Goal: Find specific page/section: Find specific page/section

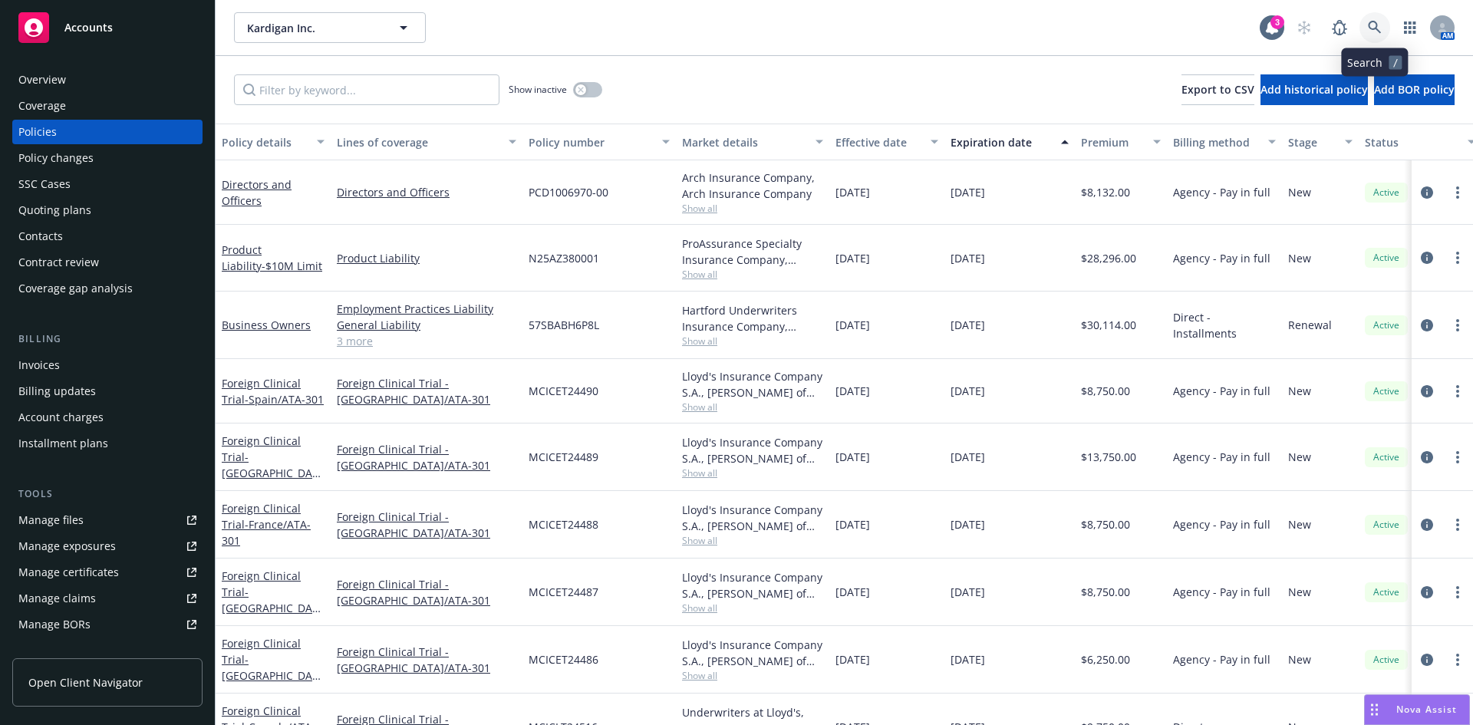
click at [1379, 20] on link at bounding box center [1375, 27] width 31 height 31
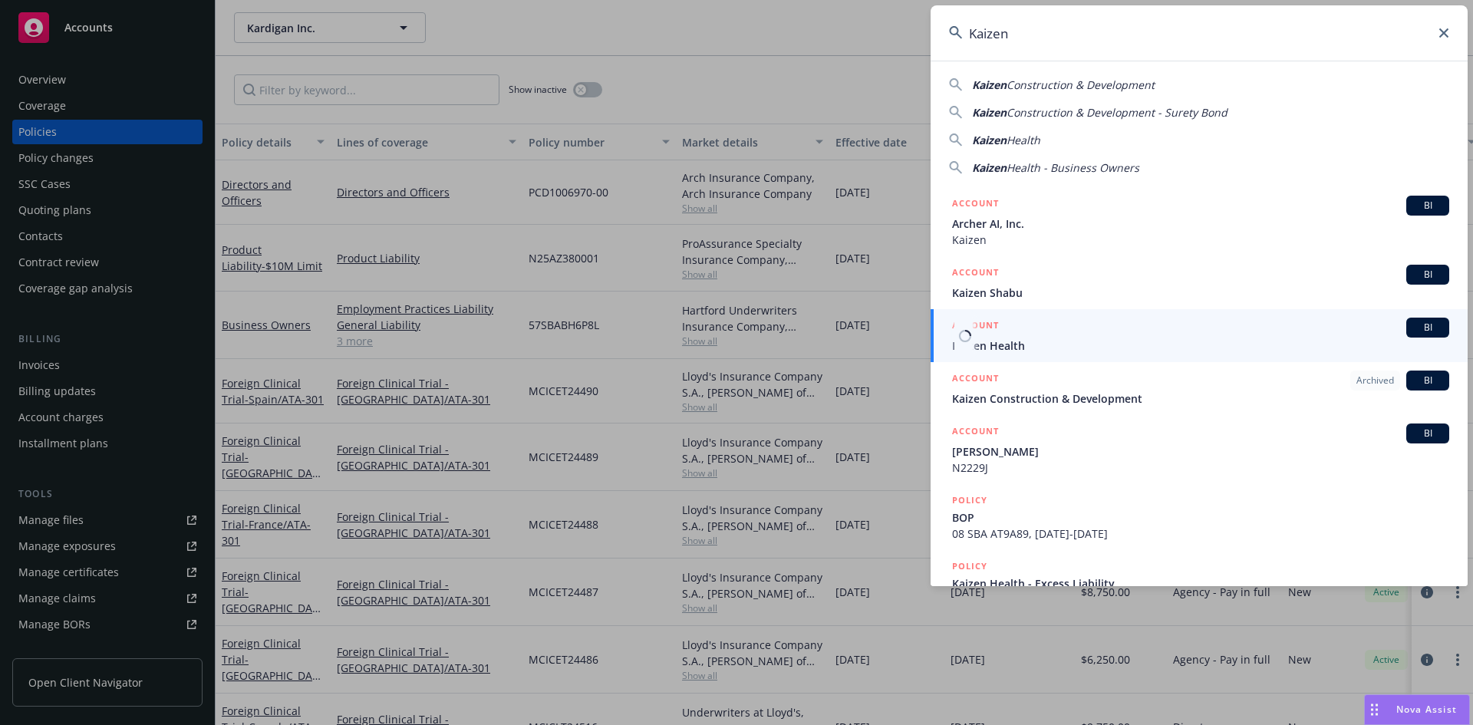
type input "Kaizen"
click at [1051, 352] on span "Kaizen Health" at bounding box center [1200, 346] width 497 height 16
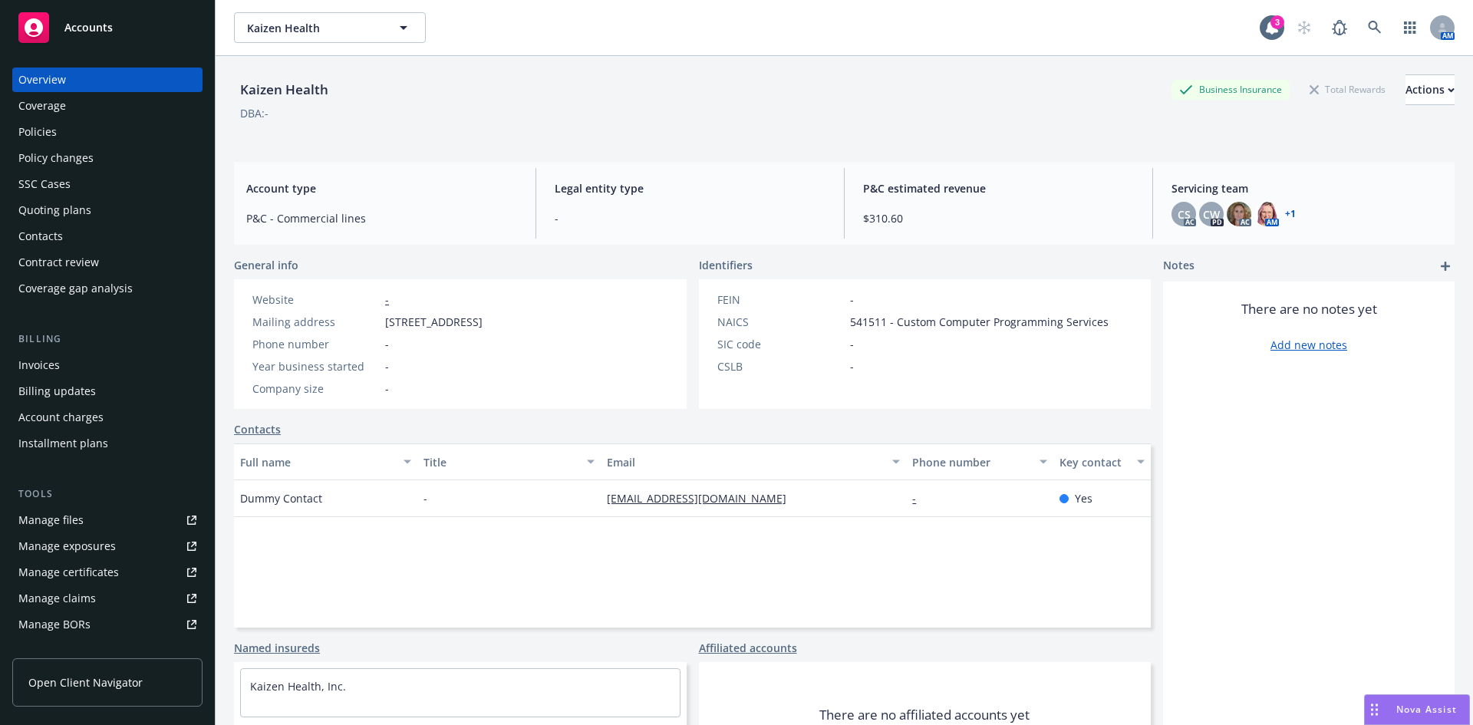
click at [682, 99] on div "Kaizen Health Business Insurance Total Rewards Actions" at bounding box center [844, 89] width 1221 height 31
click at [501, 114] on div "DBA: -" at bounding box center [844, 113] width 1221 height 16
click at [1368, 23] on icon at bounding box center [1374, 27] width 13 height 13
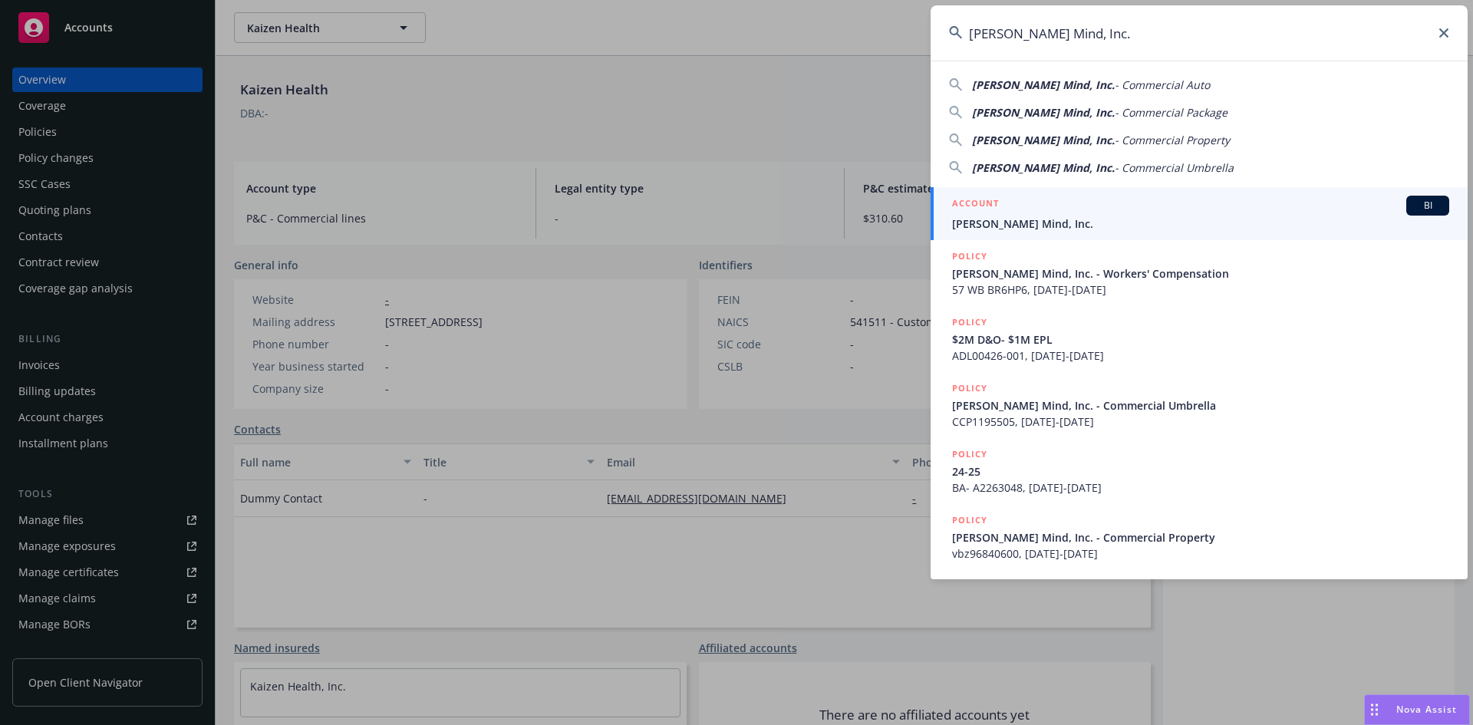
type input "[PERSON_NAME] Mind, Inc."
click at [1074, 229] on span "[PERSON_NAME] Mind, Inc." at bounding box center [1200, 224] width 497 height 16
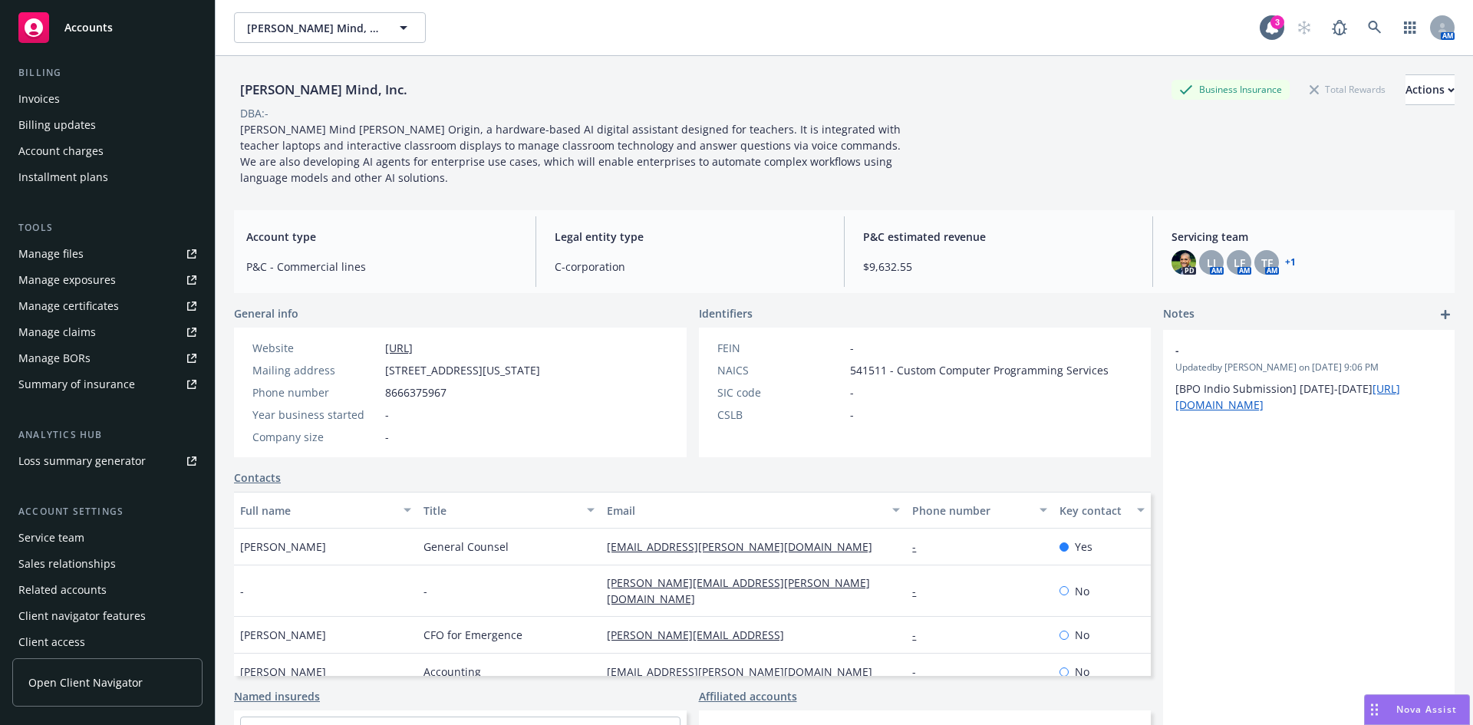
scroll to position [275, 0]
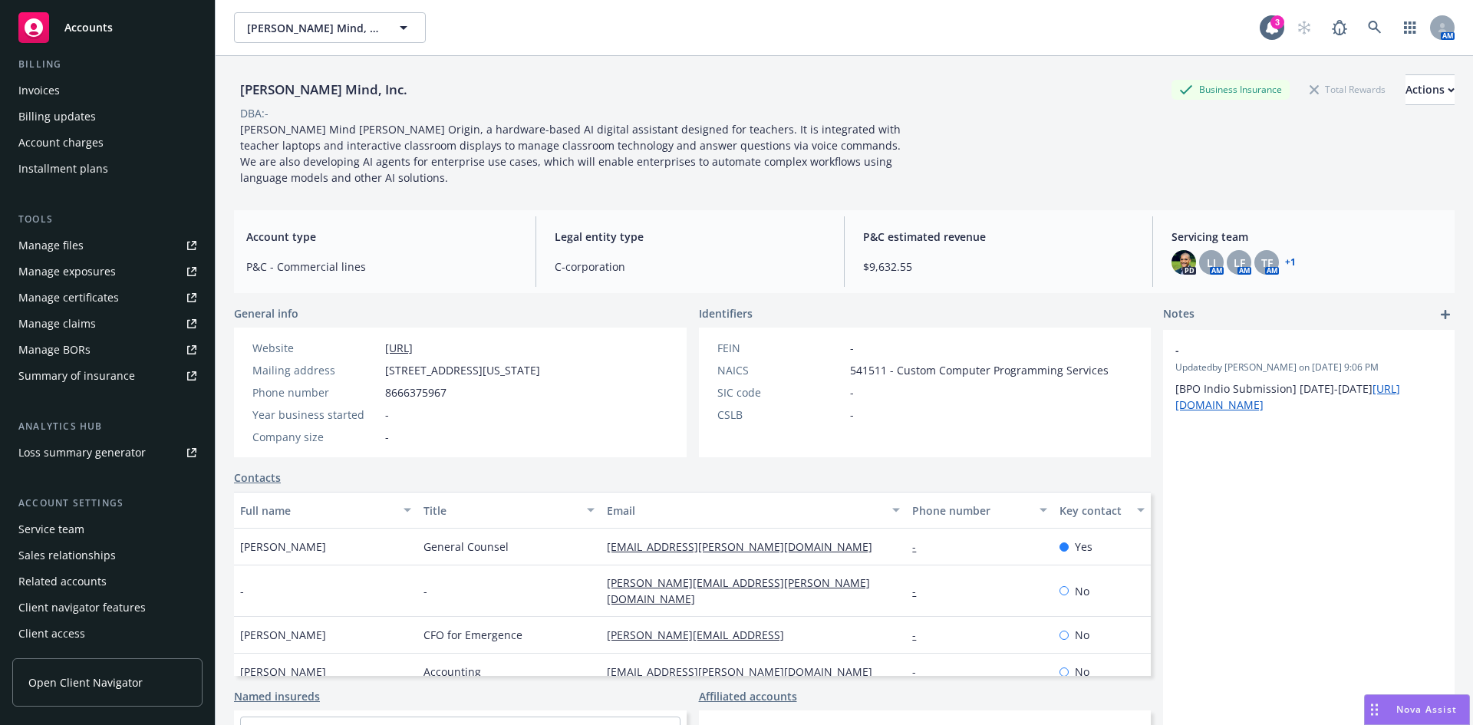
click at [45, 529] on div "Service team" at bounding box center [51, 529] width 66 height 25
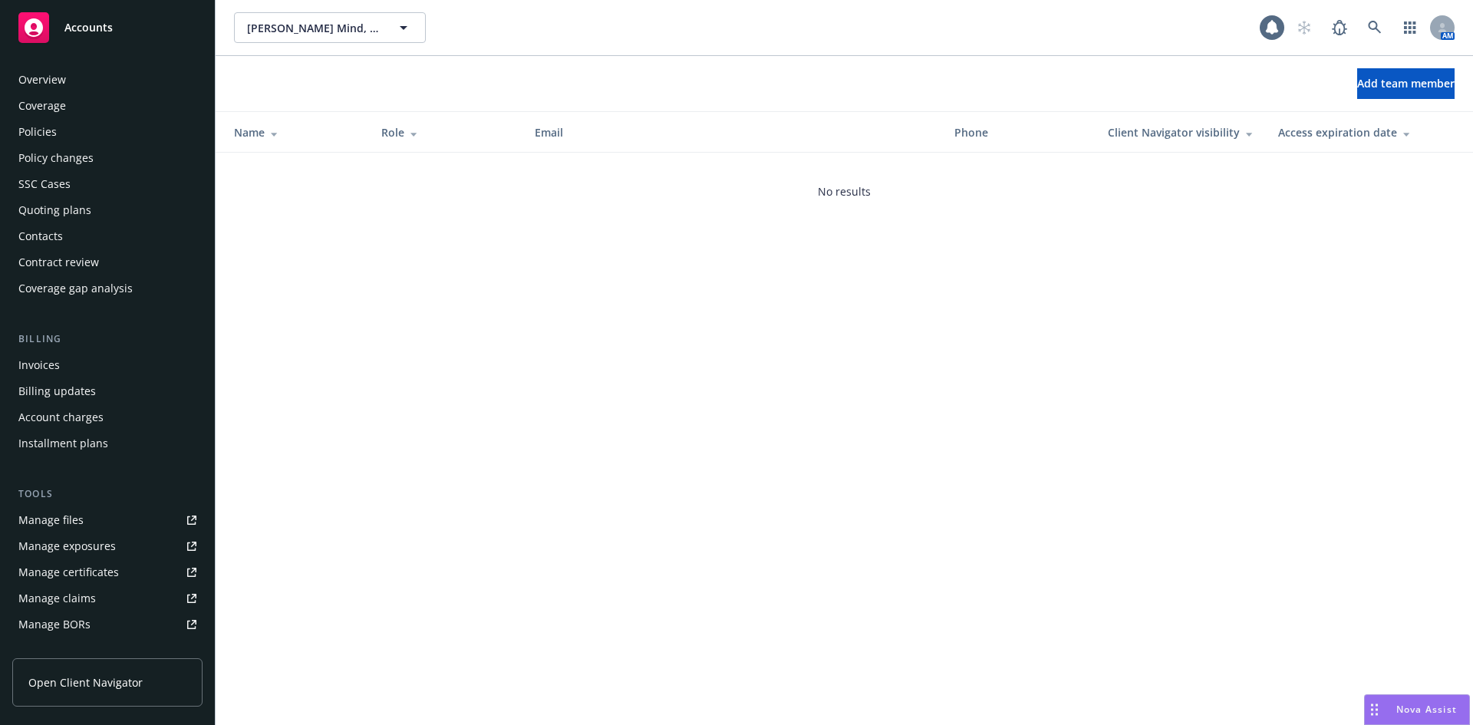
scroll to position [275, 0]
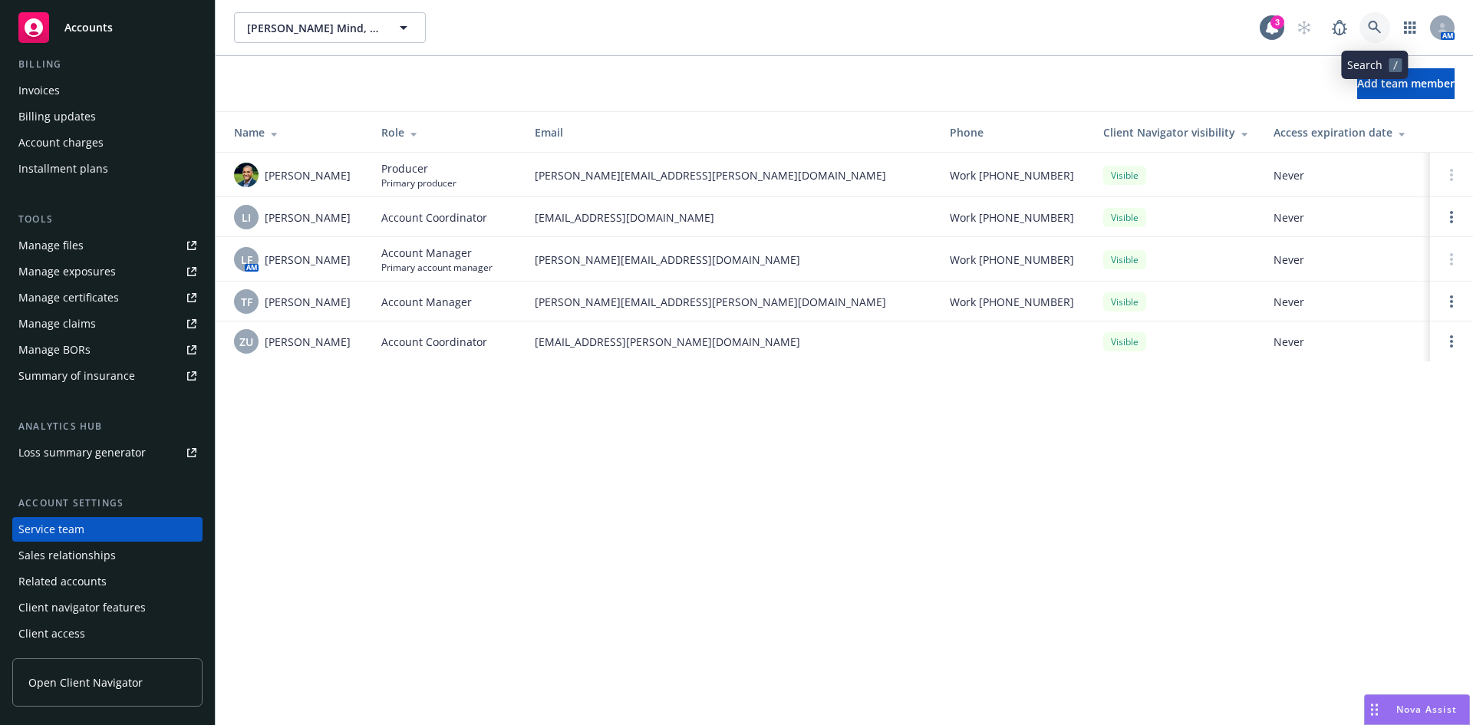
click at [1365, 24] on link at bounding box center [1375, 27] width 31 height 31
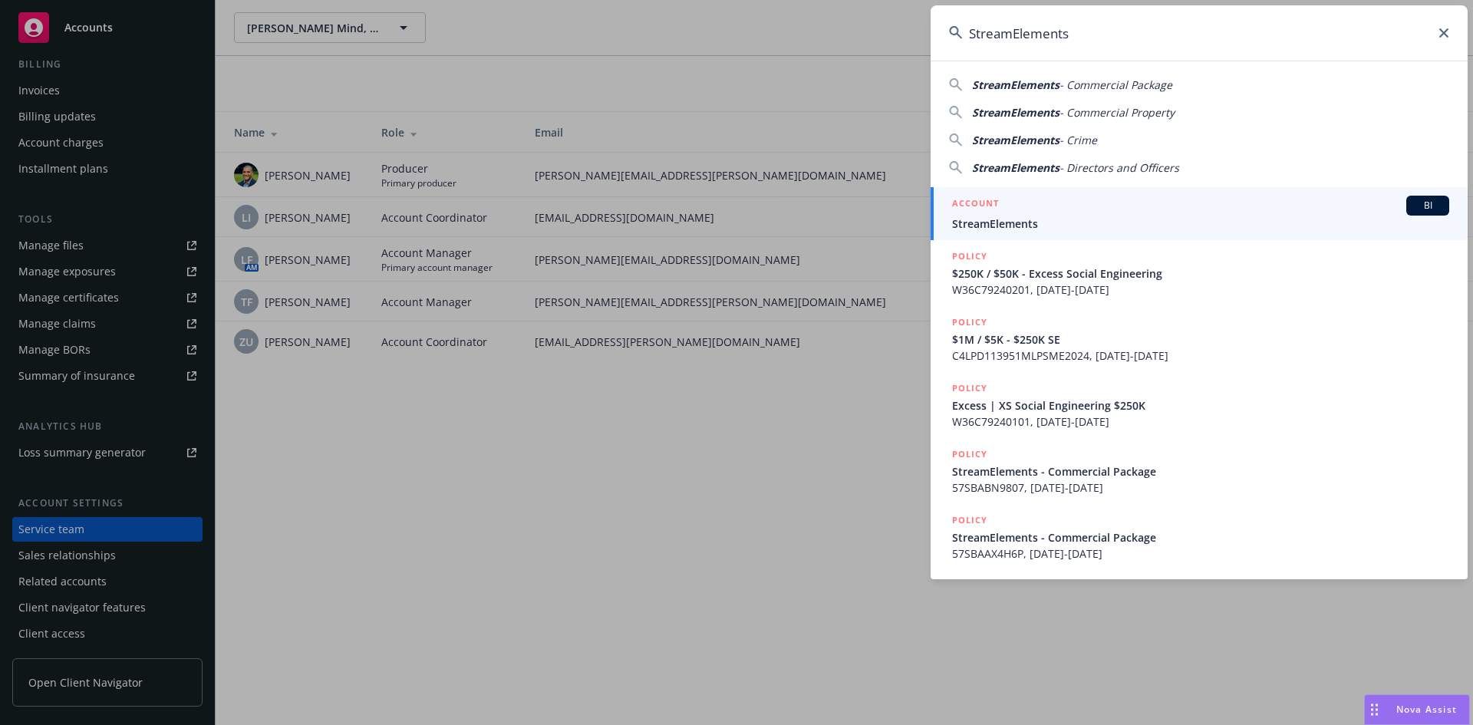
type input "StreamElements"
click at [1052, 206] on div "ACCOUNT BI" at bounding box center [1200, 206] width 497 height 20
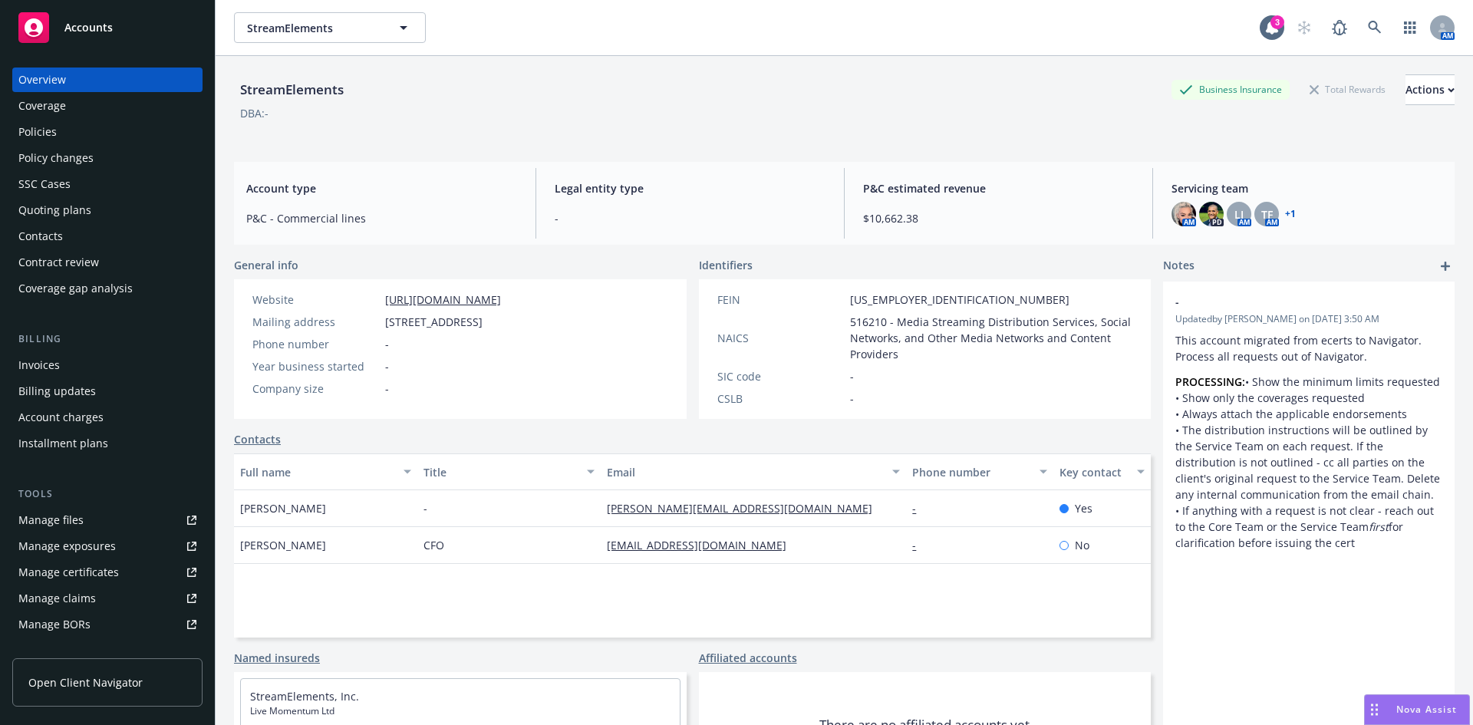
click at [45, 130] on div "Policies" at bounding box center [37, 132] width 38 height 25
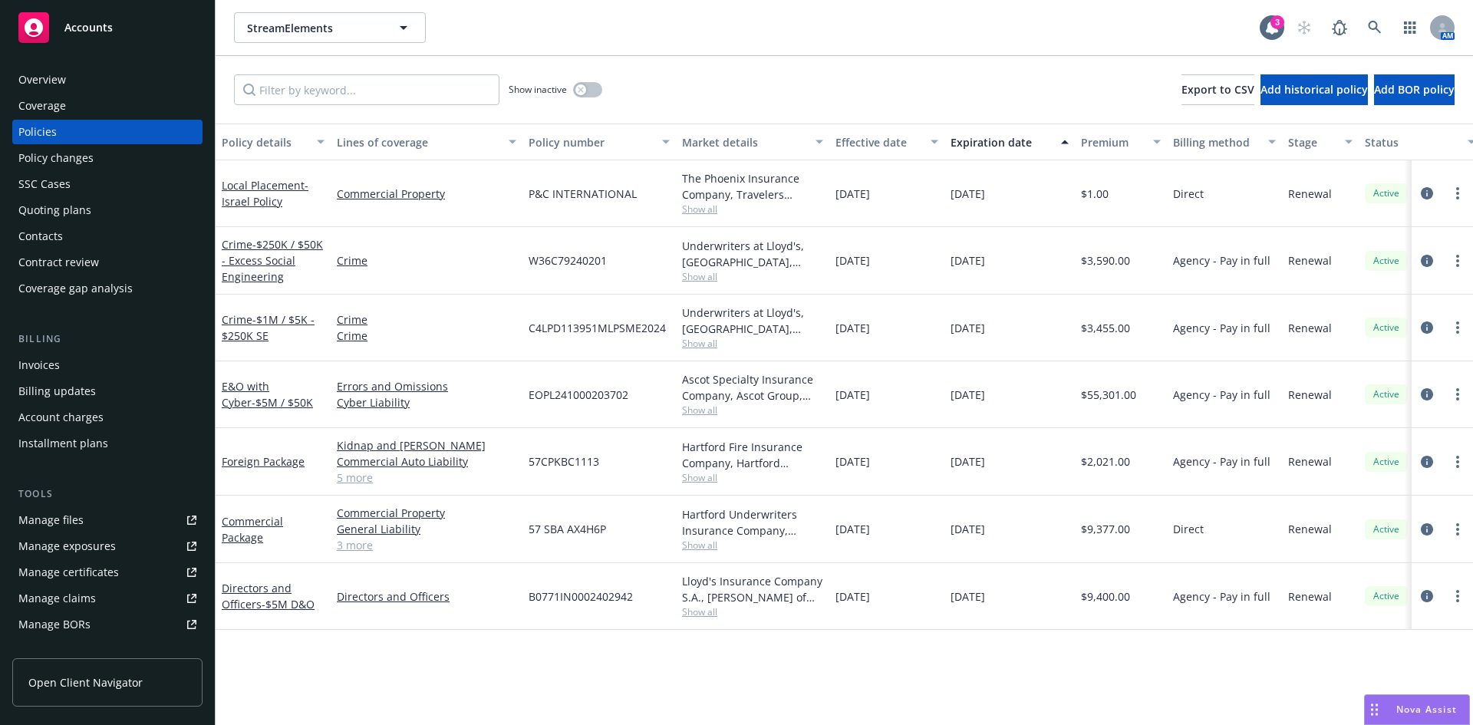
click at [675, 681] on div "Policy details Lines of coverage Policy number Market details Effective date Ex…" at bounding box center [845, 425] width 1258 height 602
